Goal: Information Seeking & Learning: Find specific fact

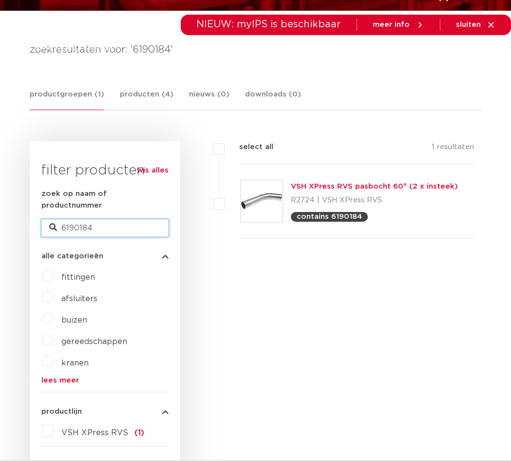
drag, startPoint x: 43, startPoint y: 216, endPoint x: 50, endPoint y: 217, distance: 7.4
click at [45, 219] on input "6190184" at bounding box center [104, 228] width 127 height 18
click at [52, 224] on icon at bounding box center [53, 228] width 8 height 8
click at [60, 219] on input "6190184" at bounding box center [104, 228] width 127 height 18
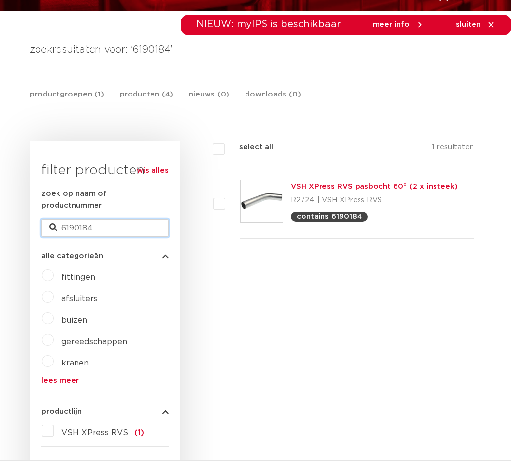
paste input "021"
type input "6190021"
click at [104, 223] on input "6190021" at bounding box center [104, 228] width 127 height 18
paste input "08"
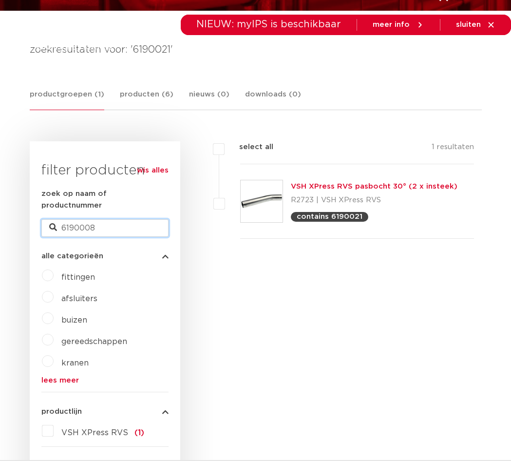
type input "6190008"
click at [94, 219] on input "6190008" at bounding box center [104, 228] width 127 height 18
paste input "1086"
type input "6191086"
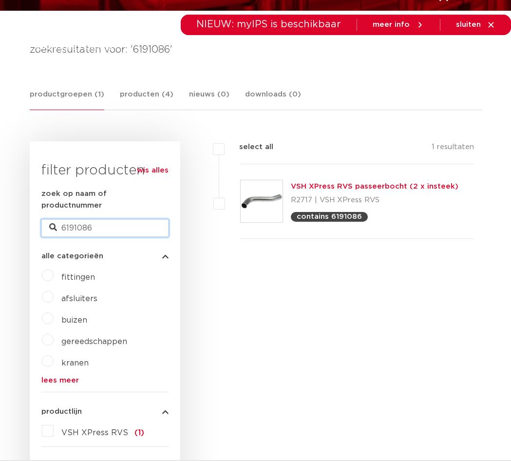
click at [129, 219] on input "6191086" at bounding box center [104, 228] width 127 height 18
paste input "845"
type input "6191845"
click at [149, 219] on input "6191845" at bounding box center [104, 228] width 127 height 18
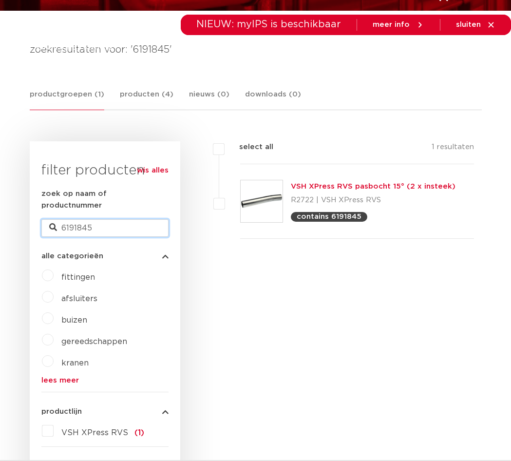
click at [149, 219] on input "6191845" at bounding box center [104, 228] width 127 height 18
paste input "119"
type input "6191119"
click at [88, 205] on div "zoek op naam of productnummer 6191119" at bounding box center [104, 212] width 127 height 49
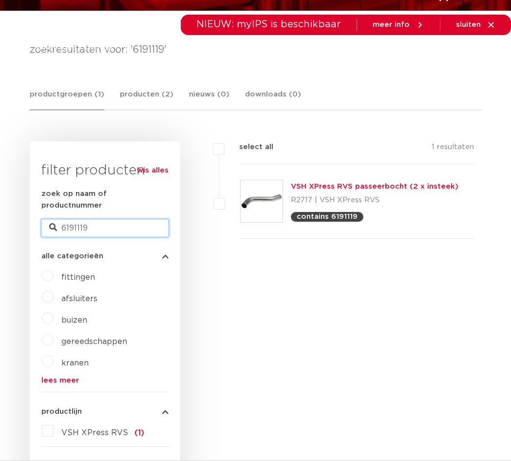
drag, startPoint x: 88, startPoint y: 205, endPoint x: 88, endPoint y: 211, distance: 6.8
click at [88, 219] on input "6191119" at bounding box center [104, 228] width 127 height 18
paste input "0822"
type input "6190822"
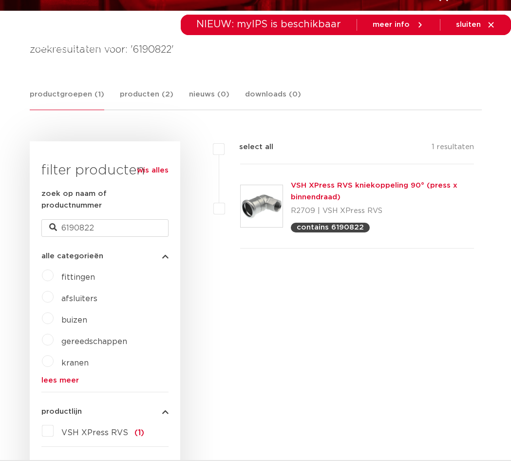
scroll to position [146, 0]
click at [106, 225] on input "6190822" at bounding box center [104, 228] width 127 height 18
paste input "66"
type input "6190866"
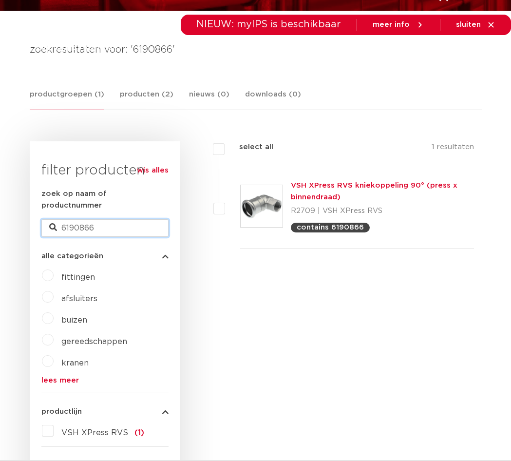
click at [96, 219] on input "6190866" at bounding box center [104, 228] width 127 height 18
paste input "845"
type input "6198456"
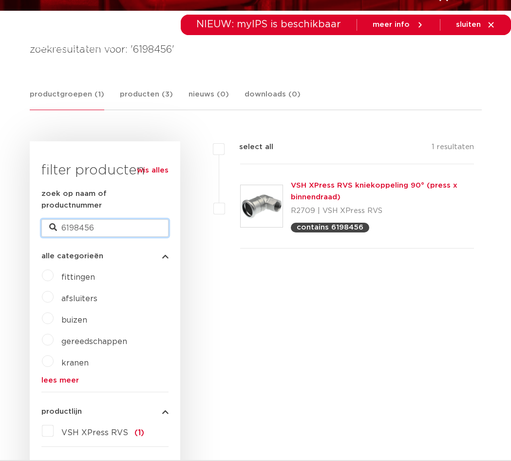
click at [102, 222] on input "6198456" at bounding box center [104, 228] width 127 height 18
paste input "500"
type input "6198500"
click at [84, 219] on input "6198500" at bounding box center [104, 228] width 127 height 18
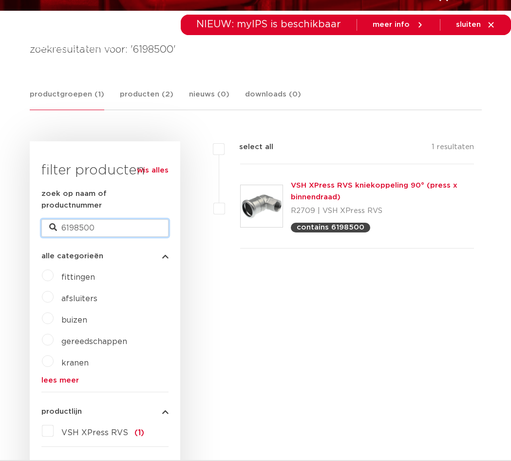
click at [84, 219] on input "6198500" at bounding box center [104, 228] width 127 height 18
paste input "2274"
type input "6192274"
click at [97, 219] on input "6192274" at bounding box center [104, 228] width 127 height 18
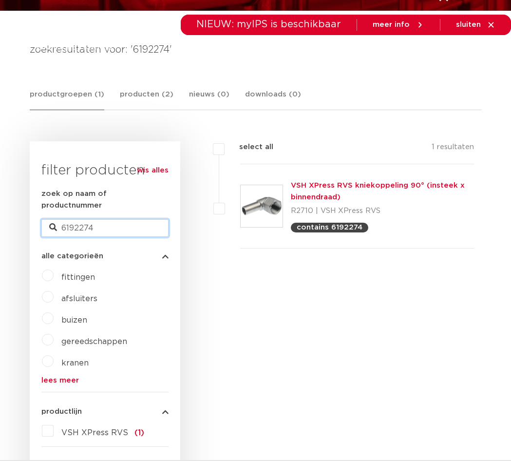
click at [142, 219] on input "6192274" at bounding box center [104, 228] width 127 height 18
paste input "8500"
type input "6198500"
click at [119, 219] on input "6198500" at bounding box center [104, 228] width 127 height 18
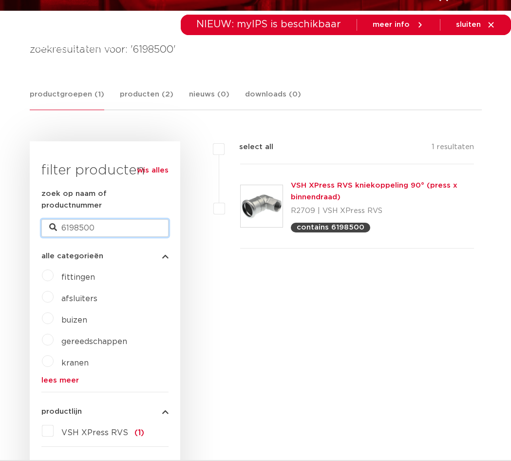
click at [119, 219] on input "6198500" at bounding box center [104, 228] width 127 height 18
paste input "0877"
type input "6190877"
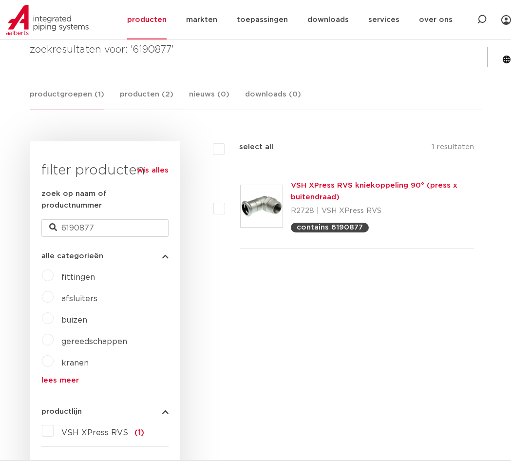
scroll to position [146, 0]
click at [93, 223] on input "6190877" at bounding box center [104, 228] width 127 height 18
paste input "910"
type input "6190910"
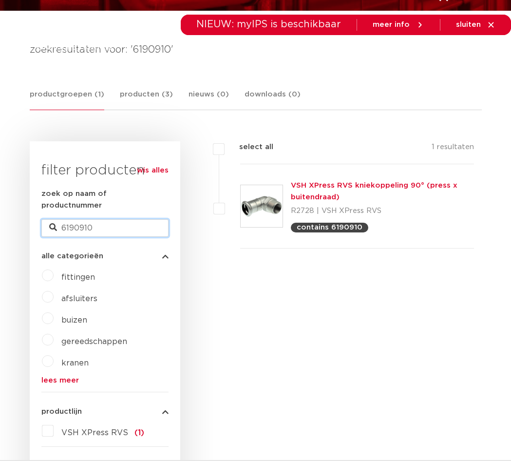
click at [94, 219] on input "6190910" at bounding box center [104, 228] width 127 height 18
paste input "21"
type input "6190921"
click at [86, 219] on input "6190921" at bounding box center [104, 228] width 127 height 18
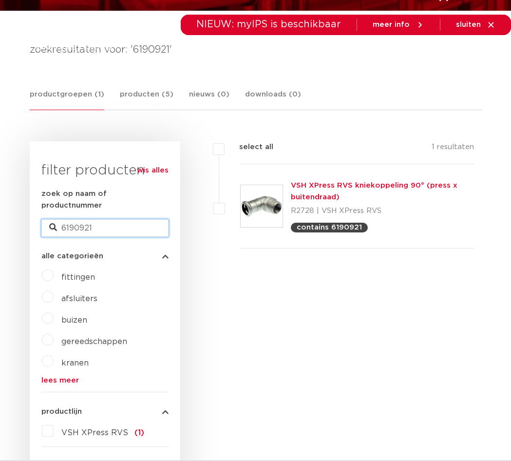
click at [86, 219] on input "6190921" at bounding box center [104, 228] width 127 height 18
paste input "32"
type input "6190932"
click at [275, 199] on img at bounding box center [262, 206] width 42 height 42
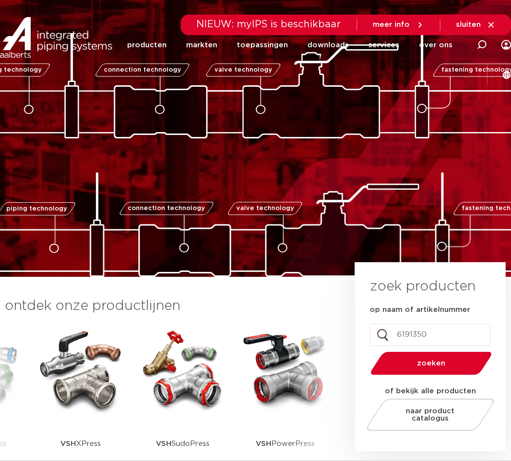
type input "6191350"
click at [366, 351] on button "zoeken" at bounding box center [430, 363] width 129 height 25
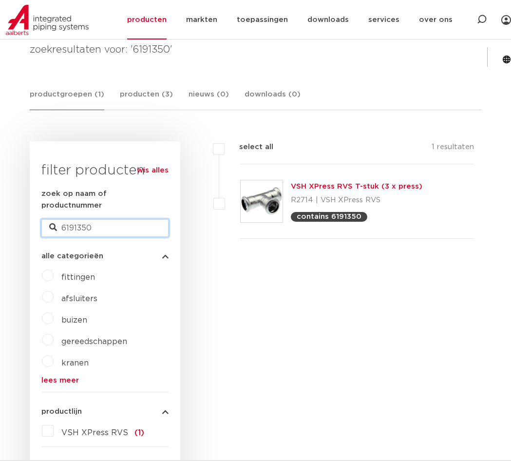
click at [73, 219] on input "6191350" at bounding box center [104, 228] width 127 height 18
paste input "20433"
type input "6204330"
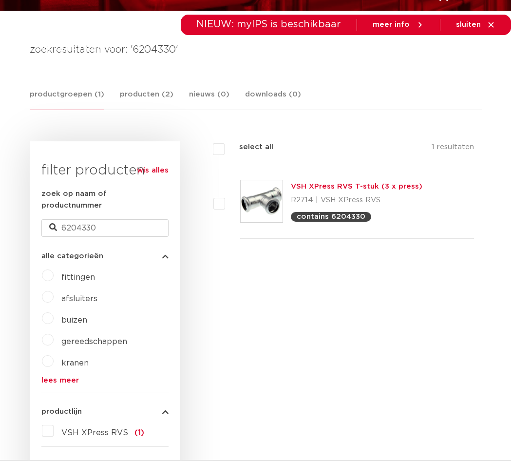
scroll to position [146, 0]
click at [76, 219] on input "6204330" at bounding box center [104, 228] width 127 height 18
paste input "191592"
type input "6191592"
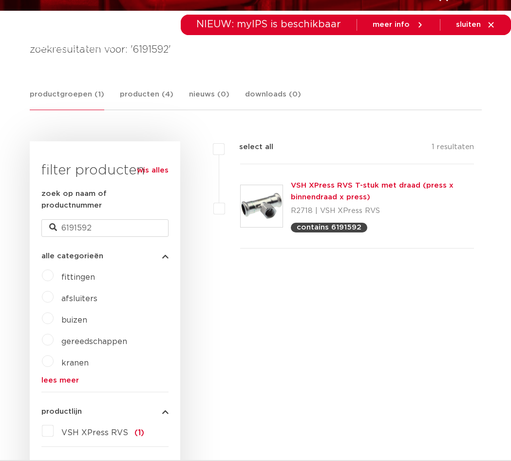
drag, startPoint x: 264, startPoint y: 184, endPoint x: 247, endPoint y: 273, distance: 90.2
click at [247, 273] on div "filters select all 1 resultaten VSH XPress RVS T-stuk met draad (press x binnen…" at bounding box center [330, 399] width 301 height 516
click at [89, 225] on input "6191592" at bounding box center [104, 228] width 127 height 18
paste input "204321"
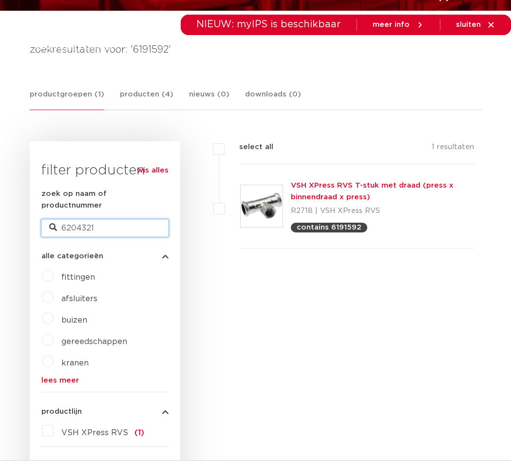
type input "6204321"
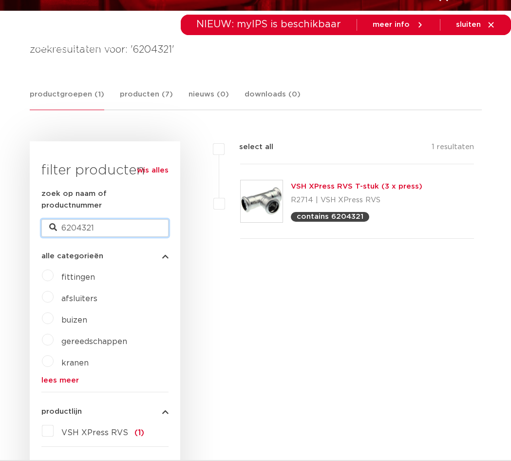
click at [92, 224] on input "6204321" at bounding box center [104, 228] width 127 height 18
paste input "191647"
type input "6191647"
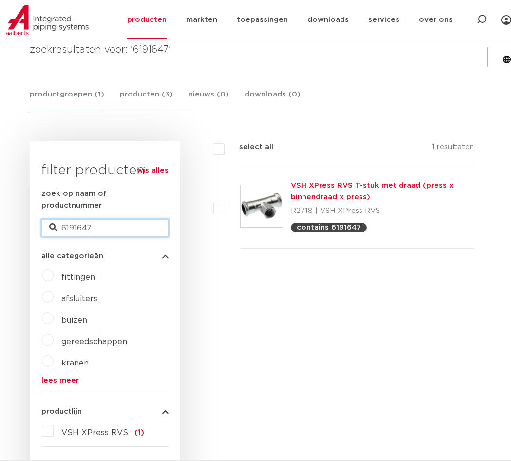
click at [80, 221] on input "6191647" at bounding box center [104, 228] width 127 height 18
paste input "58"
type input "6191658"
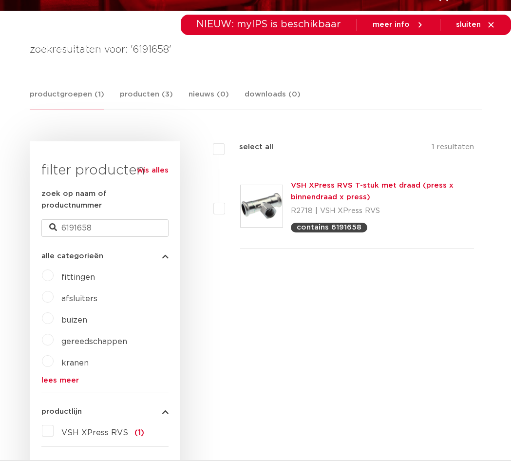
scroll to position [146, 0]
click at [105, 219] on input "6191658" at bounding box center [104, 228] width 127 height 18
paste input "80"
type input "6191680"
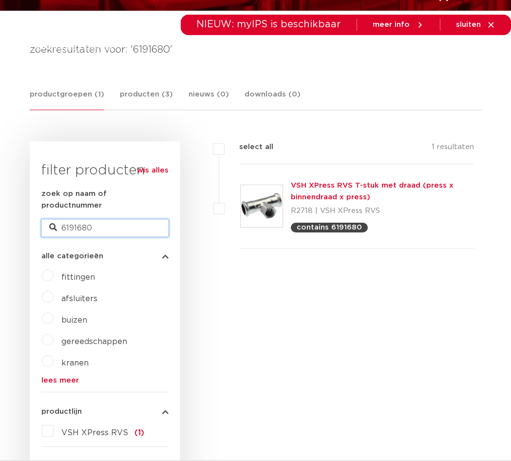
click at [92, 219] on input "6191680" at bounding box center [104, 228] width 127 height 18
paste input "6191724"
type input "6"
paste input "6191724"
type input "6191724"
